Goal: Information Seeking & Learning: Learn about a topic

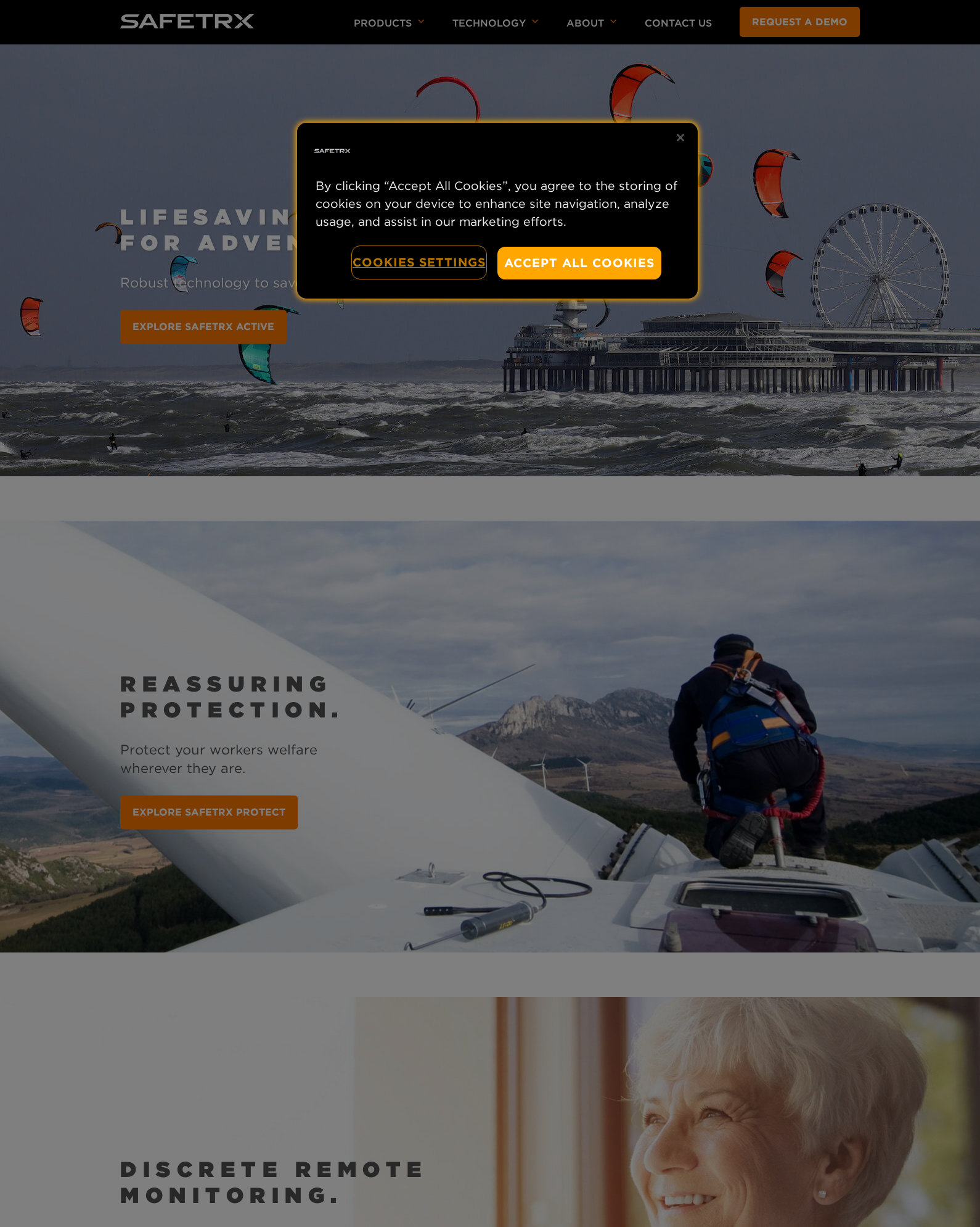
click at [418, 260] on button "Cookies Settings" at bounding box center [419, 263] width 133 height 32
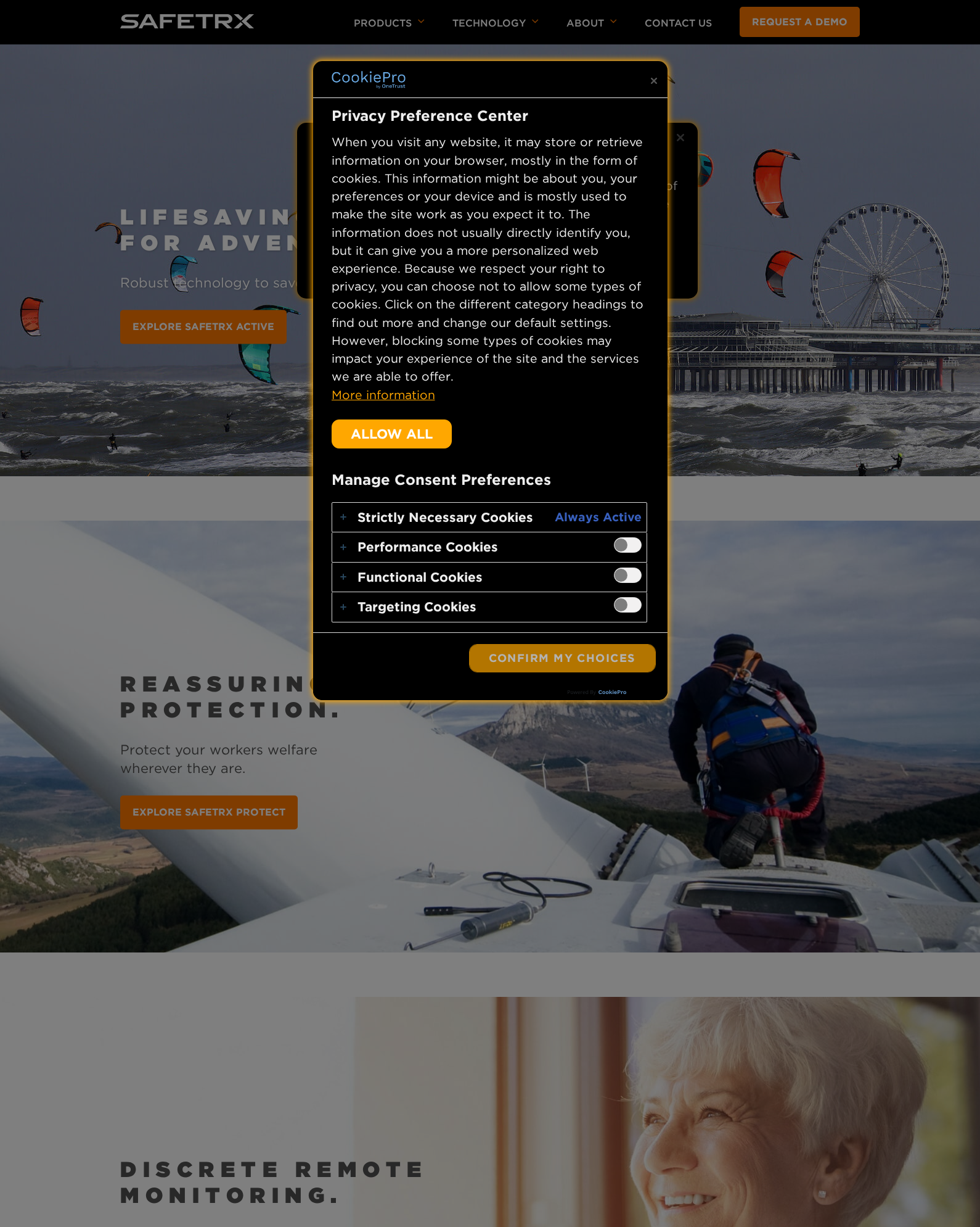
click at [552, 653] on button "Confirm My Choices" at bounding box center [563, 657] width 186 height 27
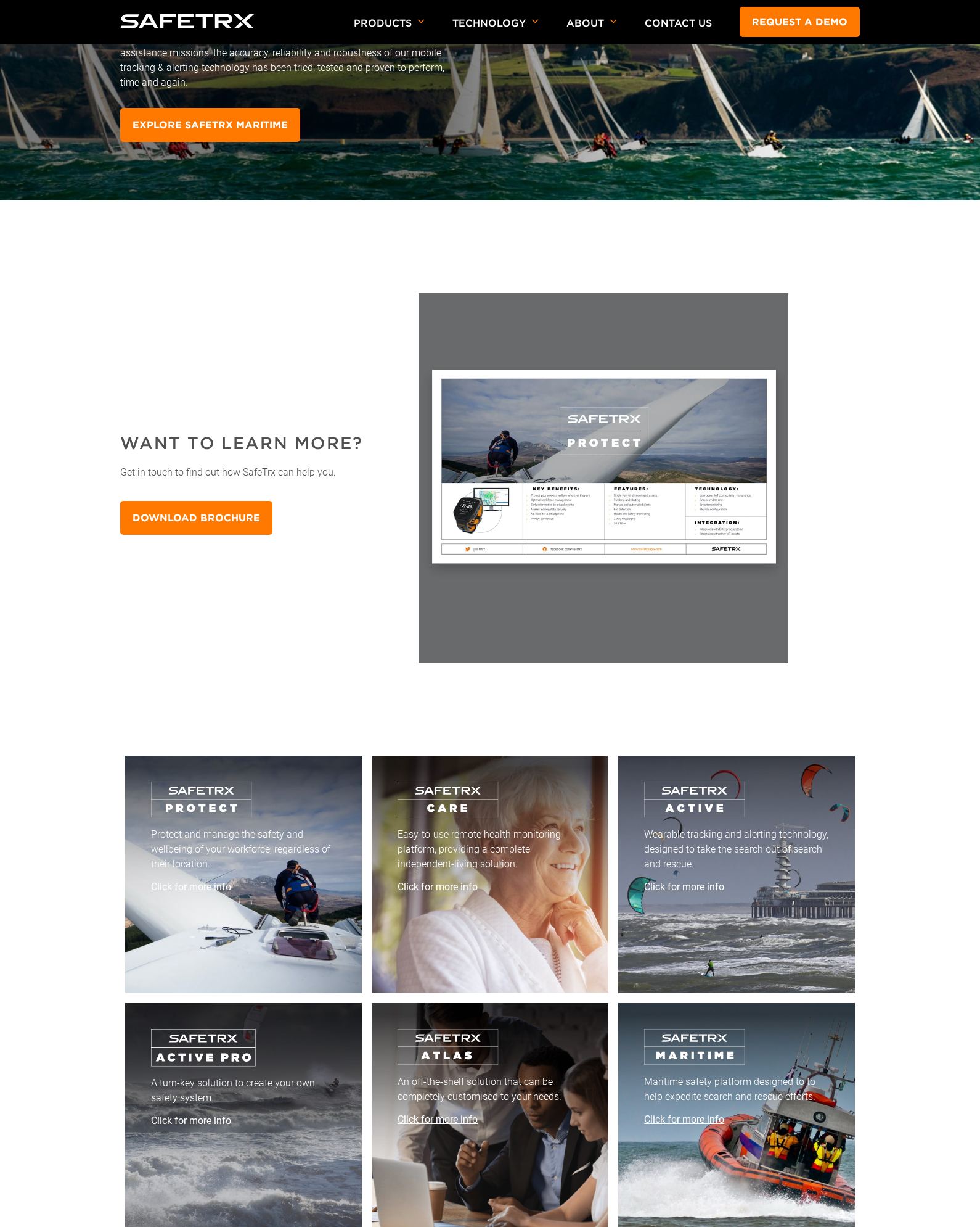
scroll to position [5891, 0]
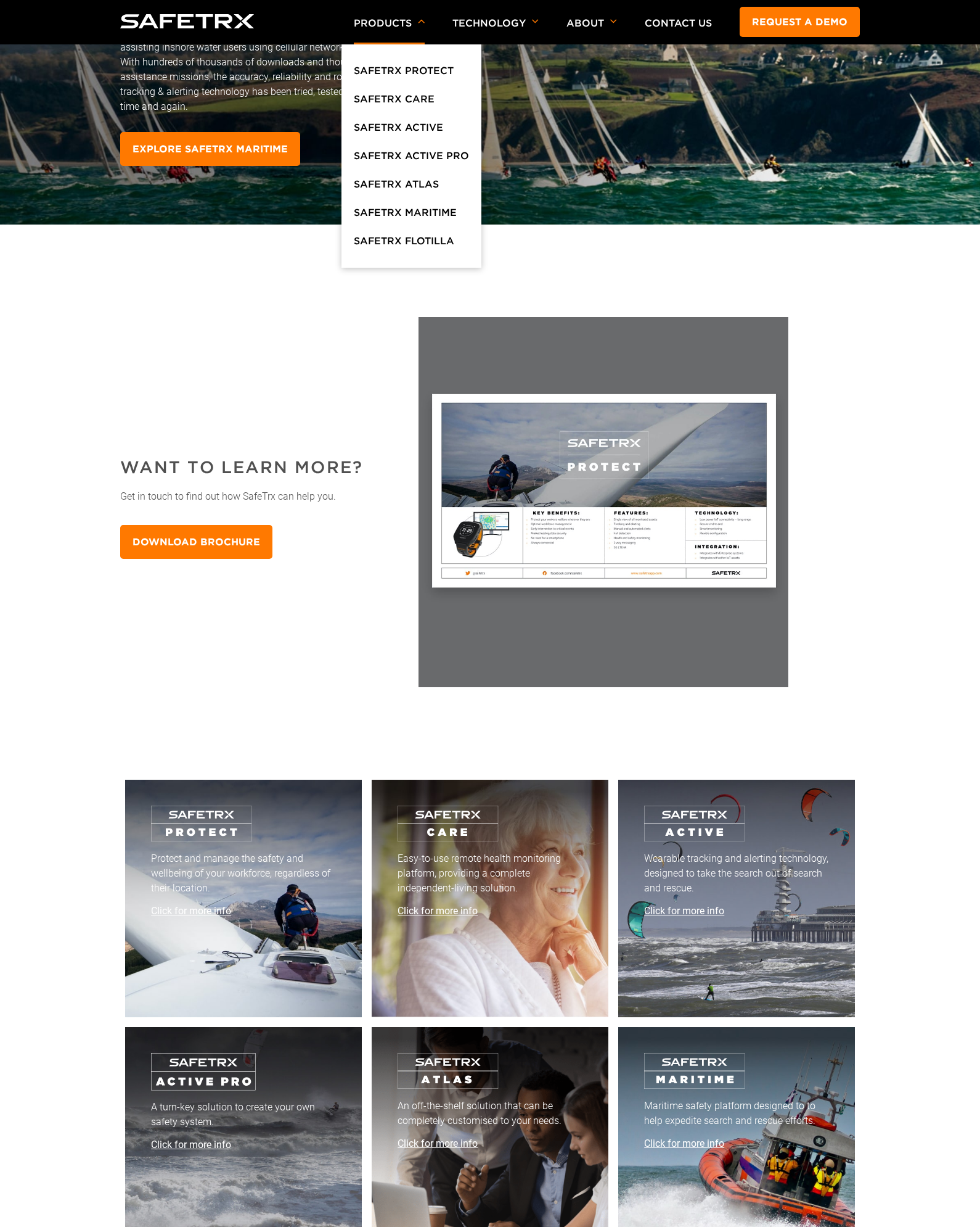
click at [394, 24] on p "Products" at bounding box center [389, 31] width 71 height 27
click at [429, 208] on link "SafeTrx Maritime" at bounding box center [405, 216] width 103 height 23
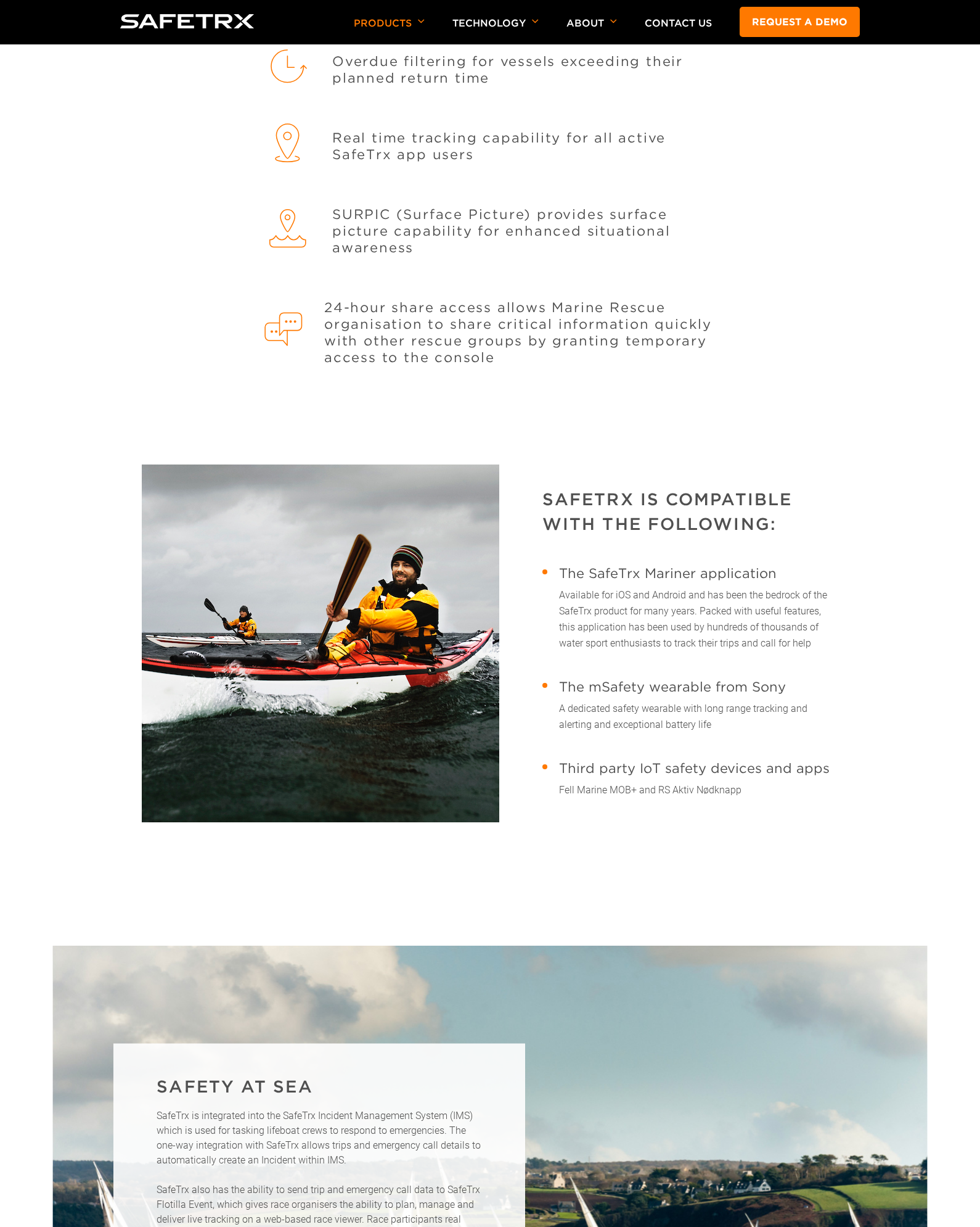
scroll to position [1694, 0]
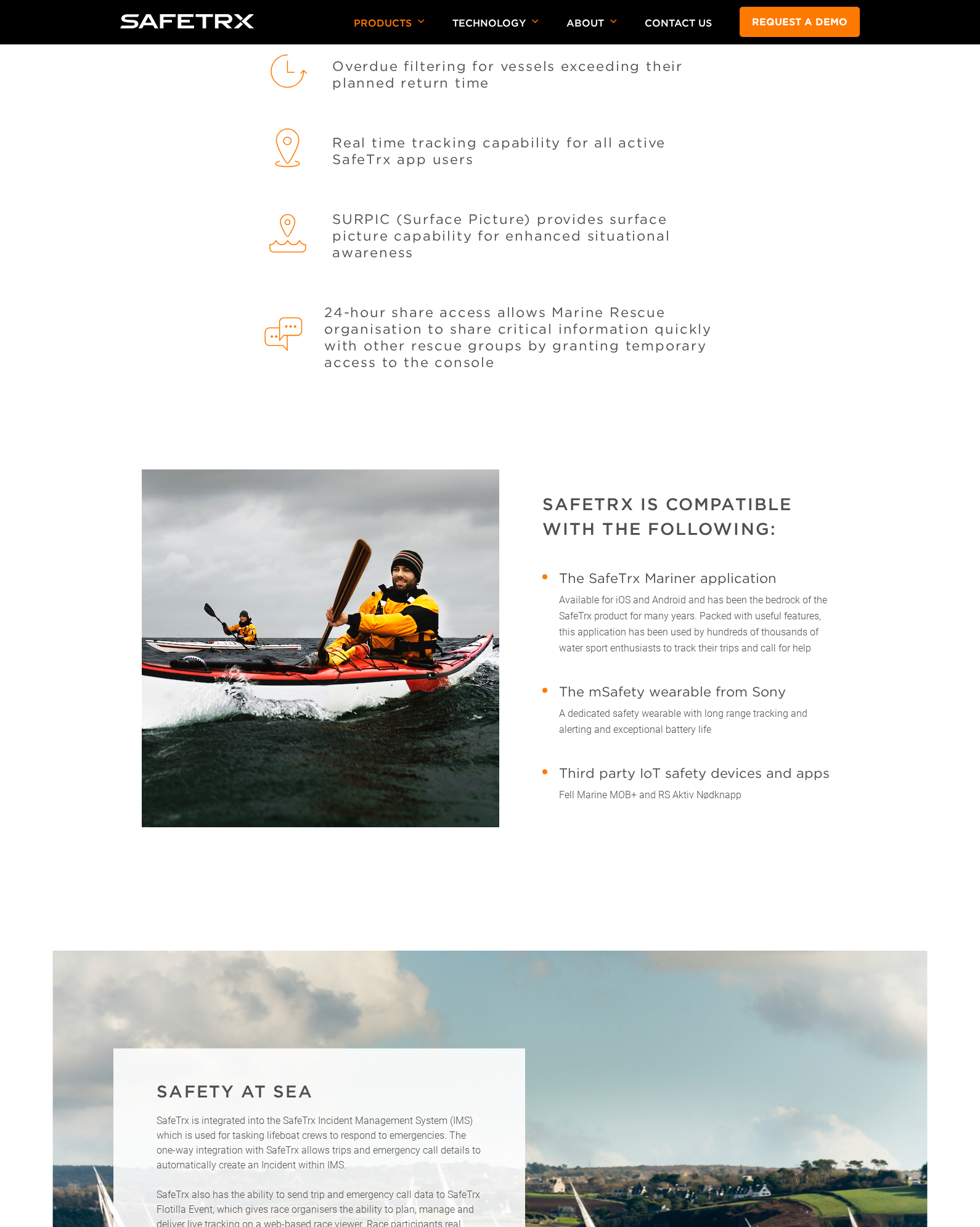
click at [686, 796] on p "Third party IoT safety devices and apps Fell Marine MOB+ and RS Aktiv Nødknapp" at bounding box center [699, 784] width 279 height 38
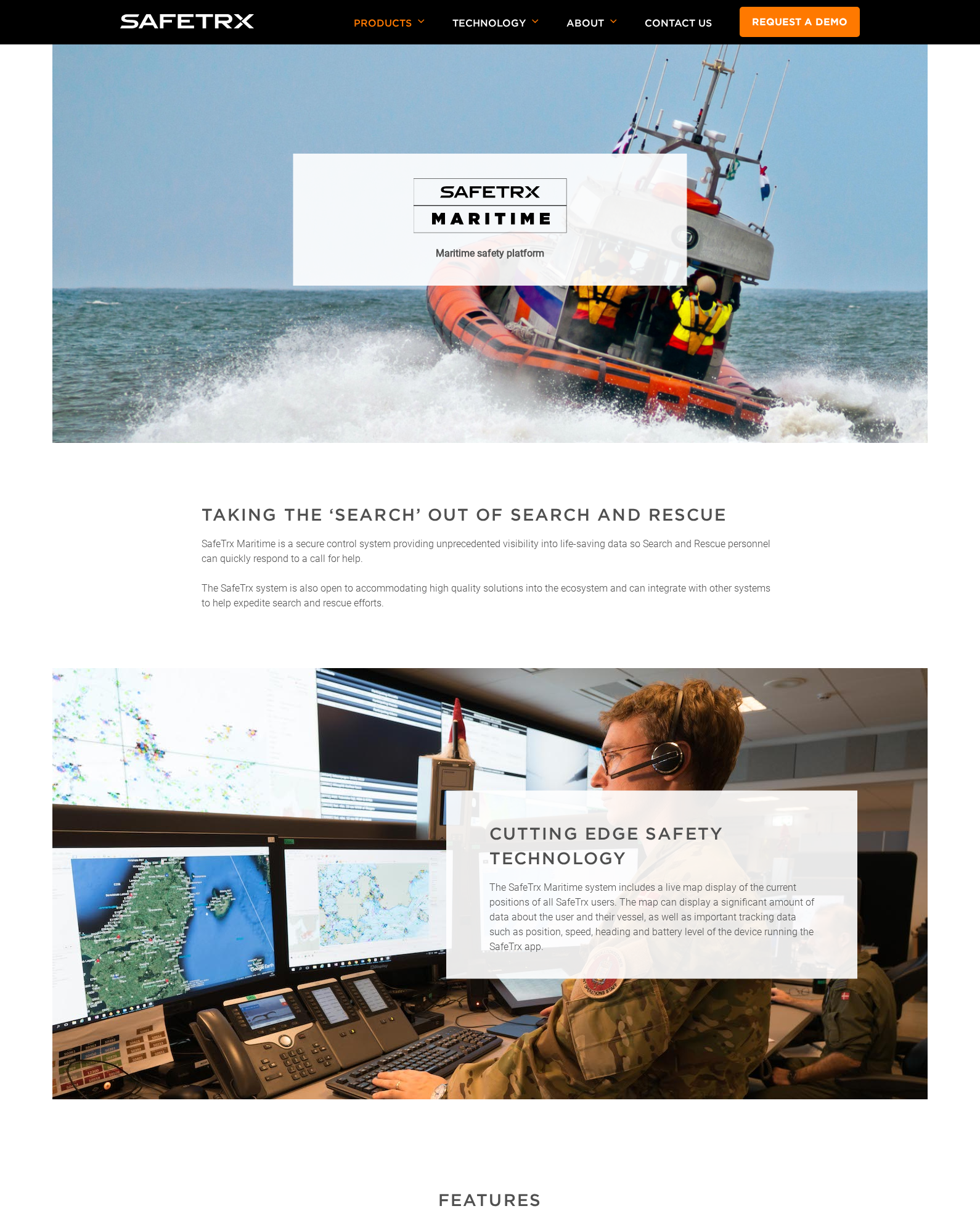
scroll to position [0, 0]
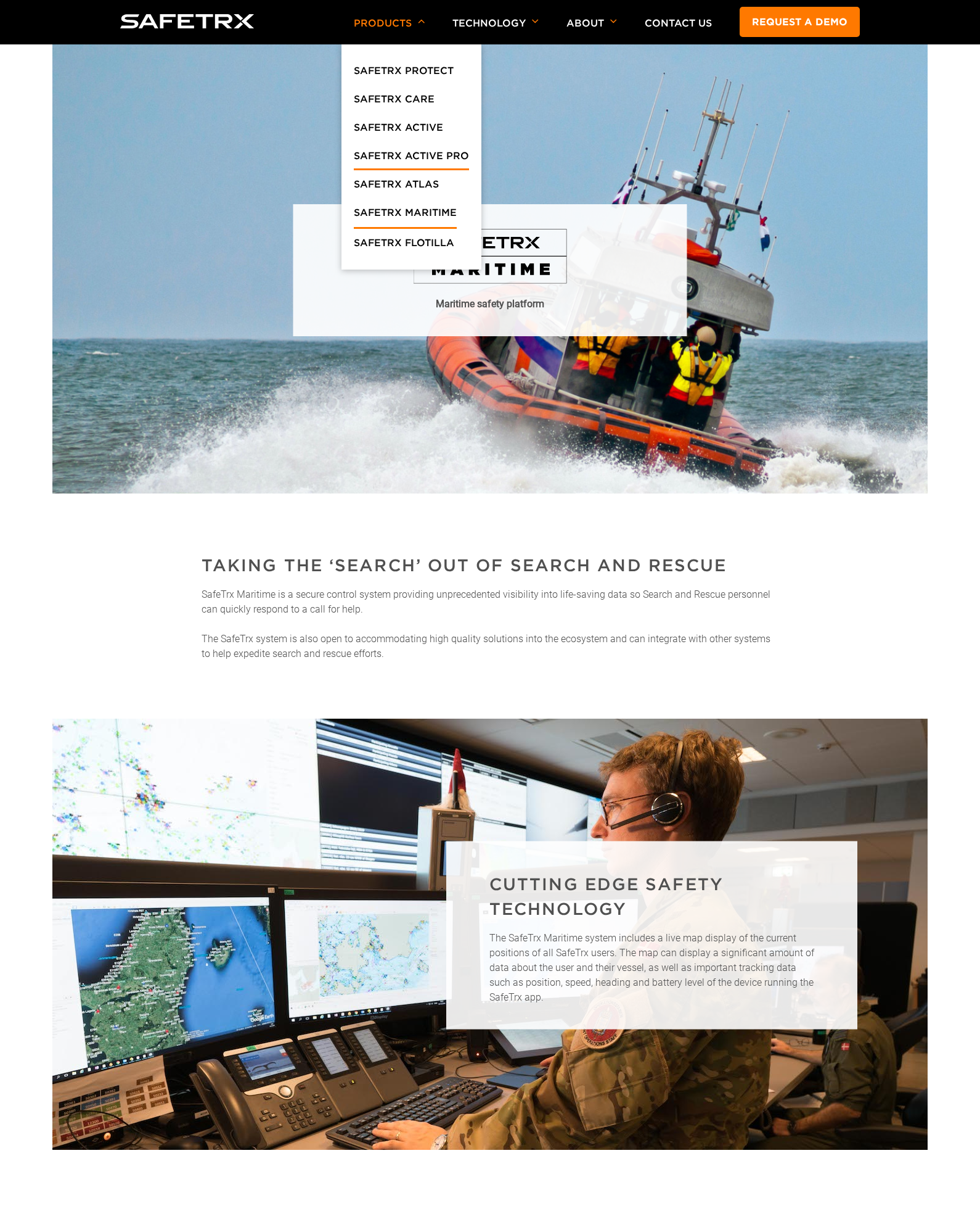
click at [418, 154] on link "SafeTrx Active Pro" at bounding box center [411, 159] width 115 height 23
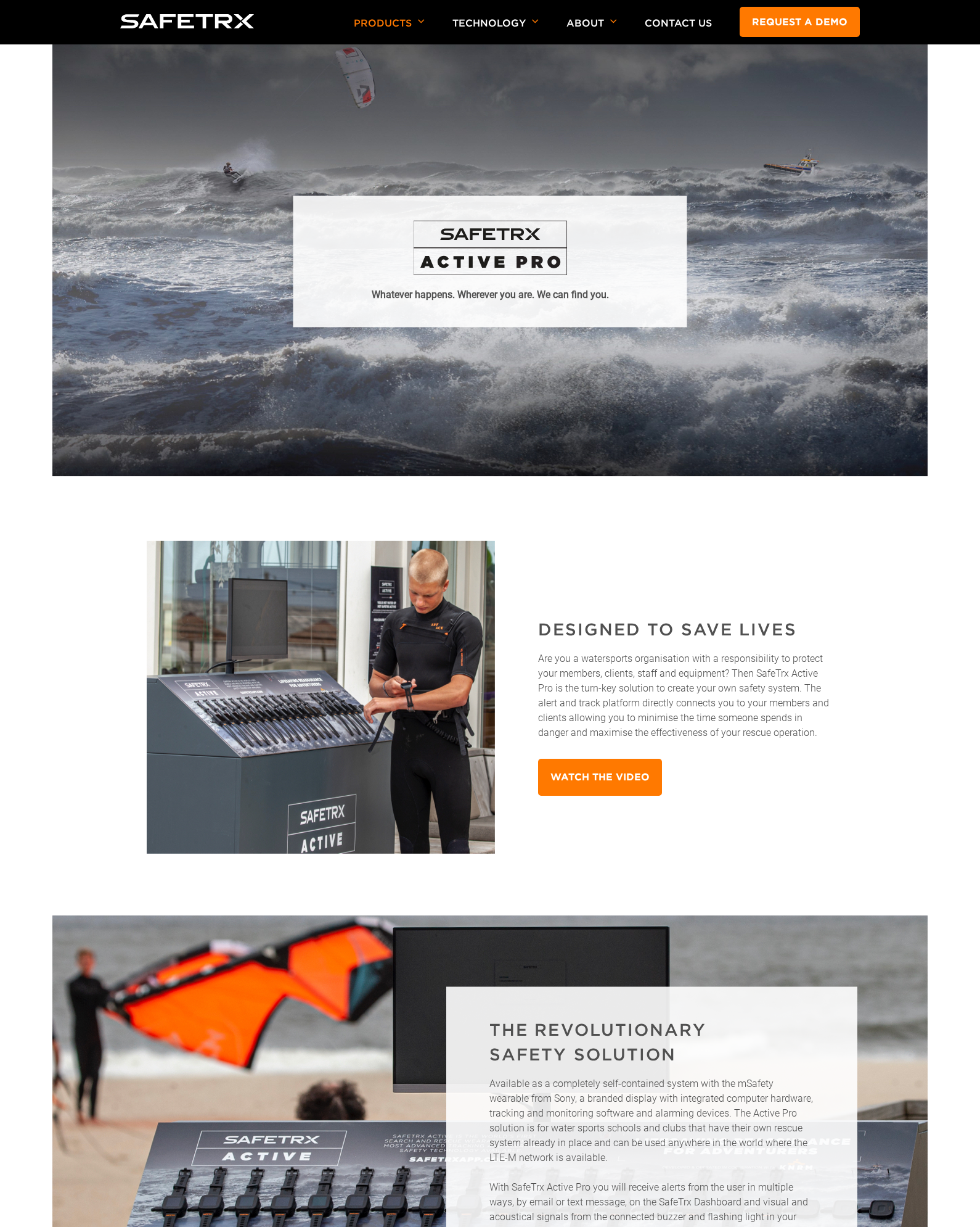
scroll to position [1, 0]
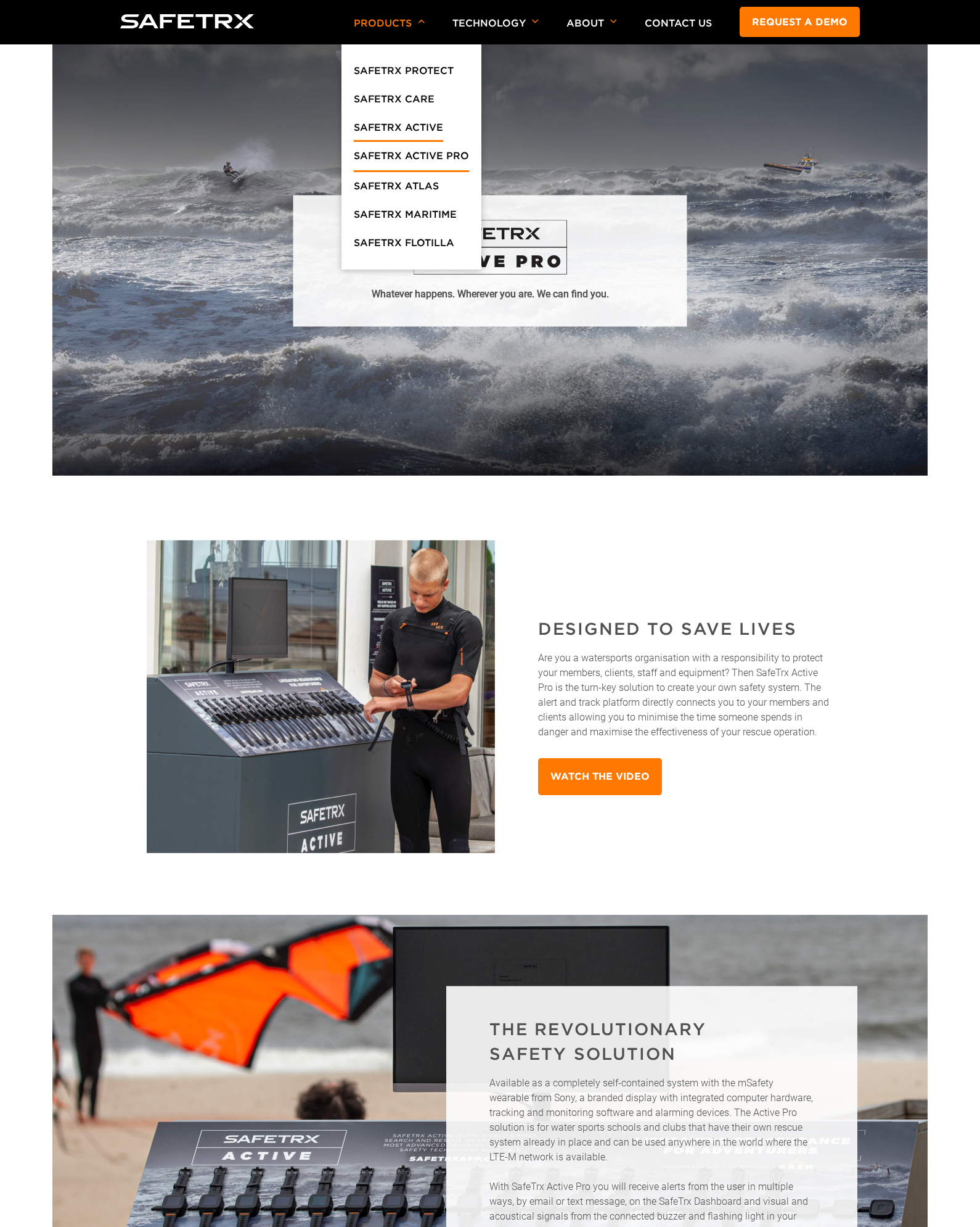
click at [402, 134] on link "SafeTrx Active" at bounding box center [398, 130] width 89 height 23
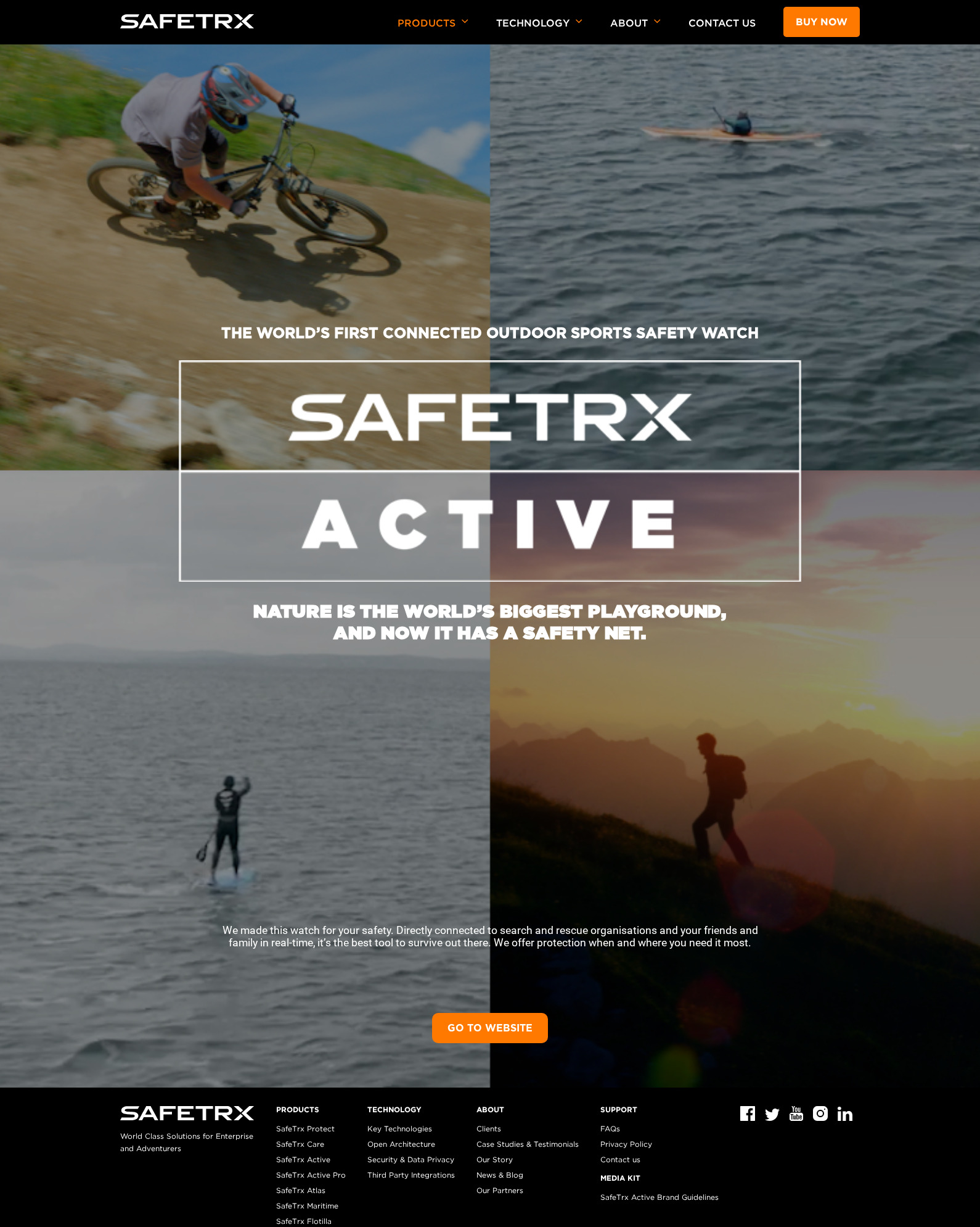
scroll to position [253, 0]
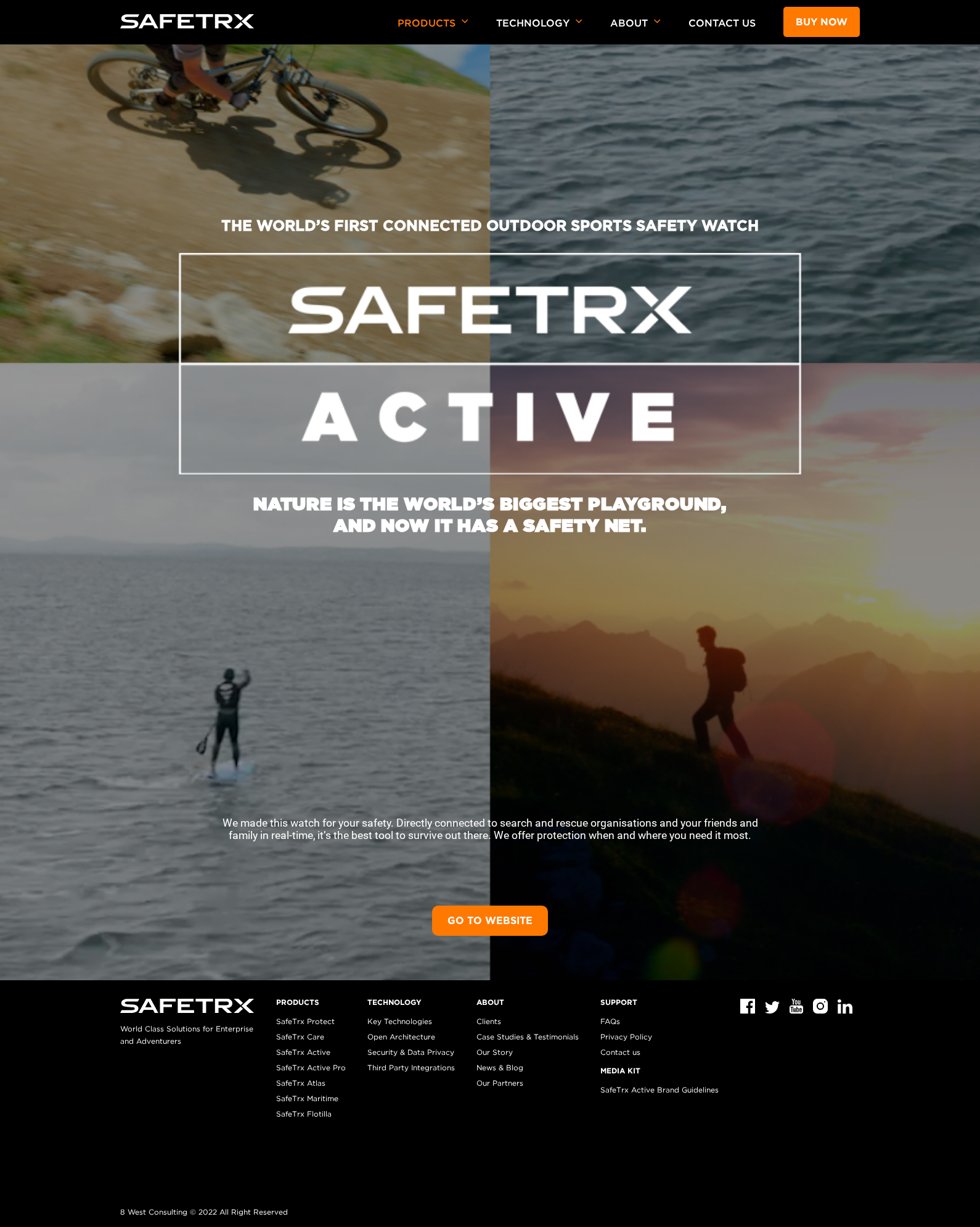
click at [398, 347] on img at bounding box center [490, 363] width 623 height 221
click at [513, 919] on link "GO TO WEBSITE" at bounding box center [490, 920] width 116 height 30
